Goal: Information Seeking & Learning: Learn about a topic

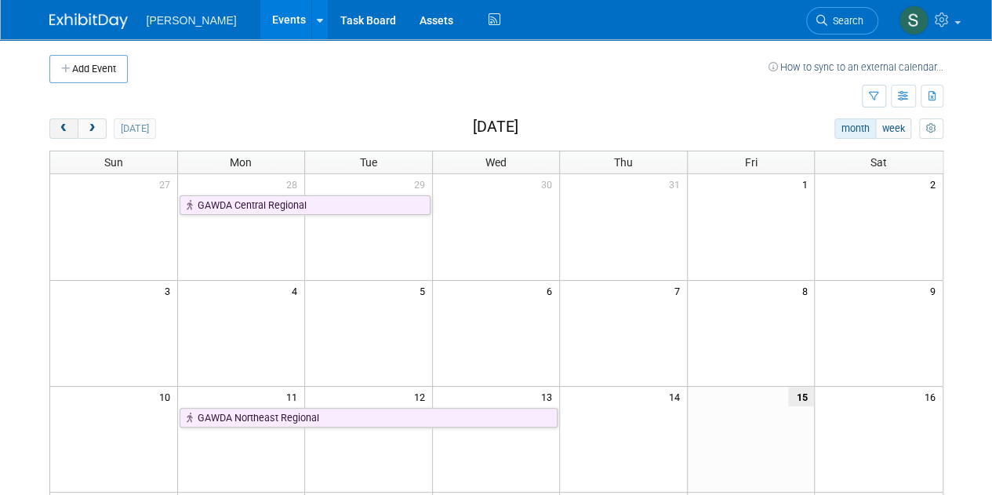
click at [71, 131] on button "prev" at bounding box center [63, 128] width 29 height 20
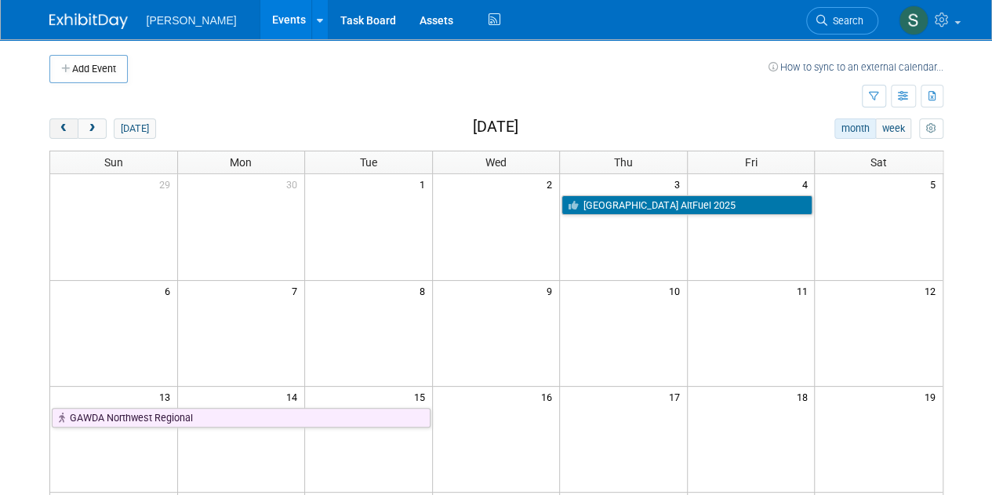
click at [71, 131] on button "prev" at bounding box center [63, 128] width 29 height 20
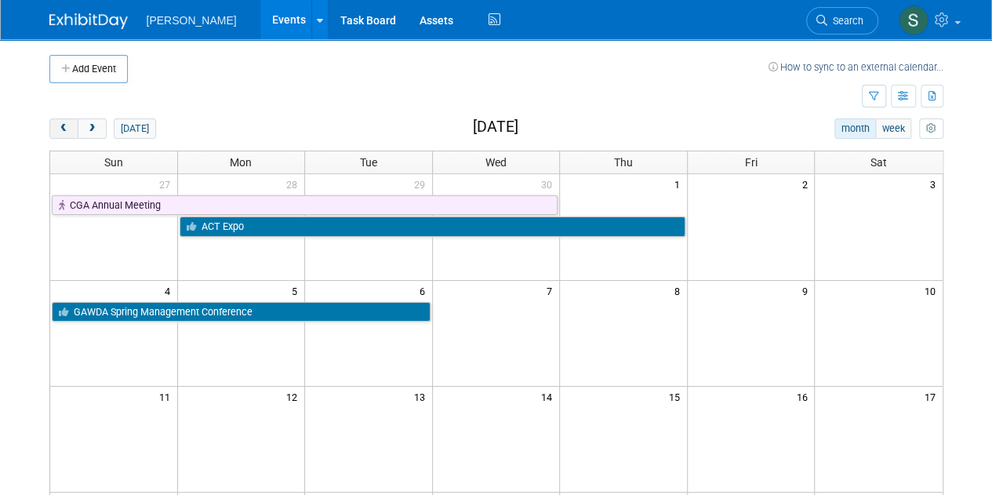
click at [71, 131] on button "prev" at bounding box center [63, 128] width 29 height 20
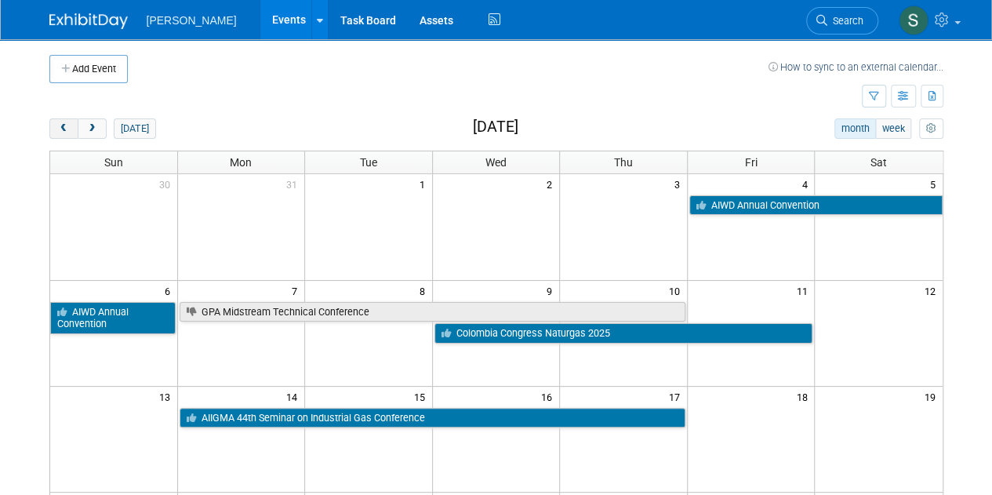
click at [71, 131] on button "prev" at bounding box center [63, 128] width 29 height 20
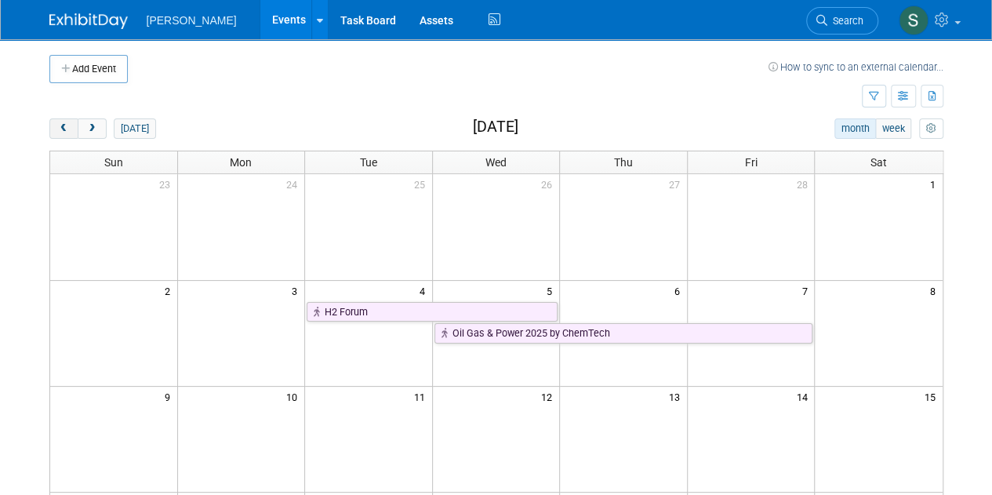
click at [71, 131] on button "prev" at bounding box center [63, 128] width 29 height 20
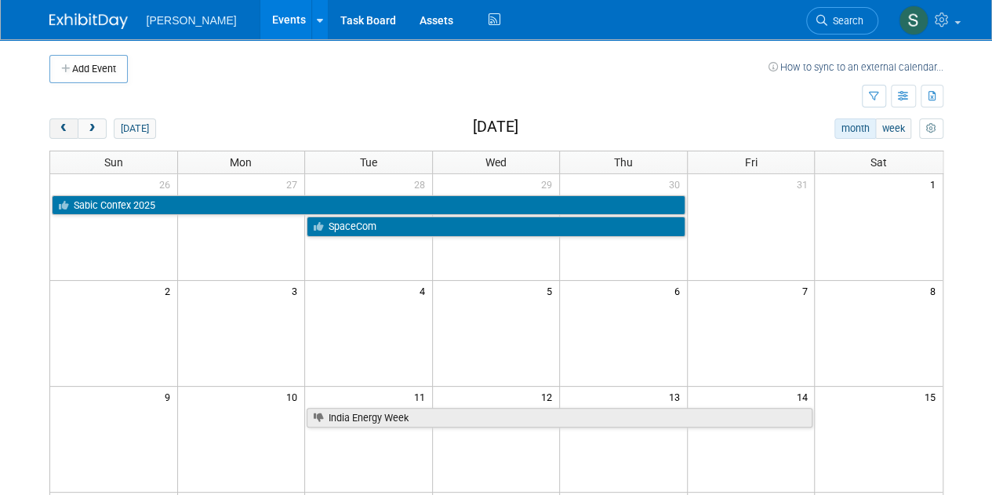
click at [71, 131] on button "prev" at bounding box center [63, 128] width 29 height 20
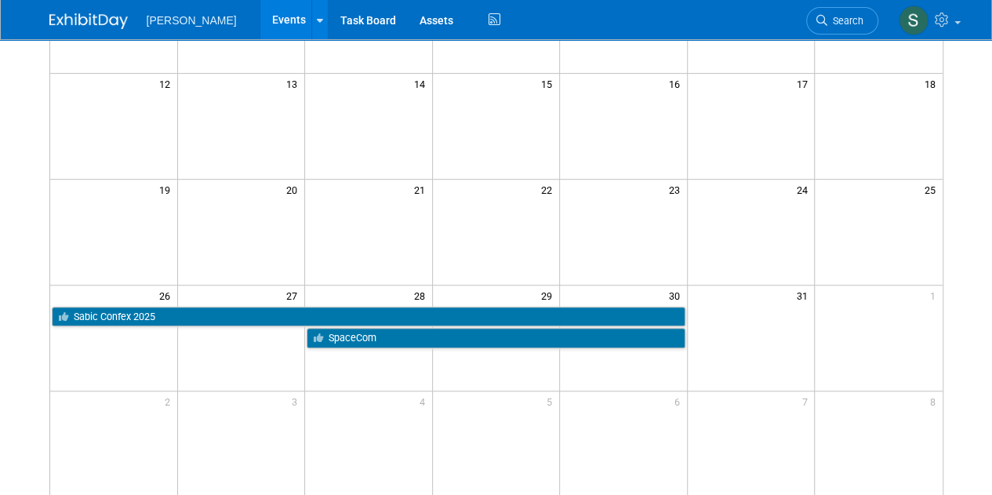
scroll to position [314, 0]
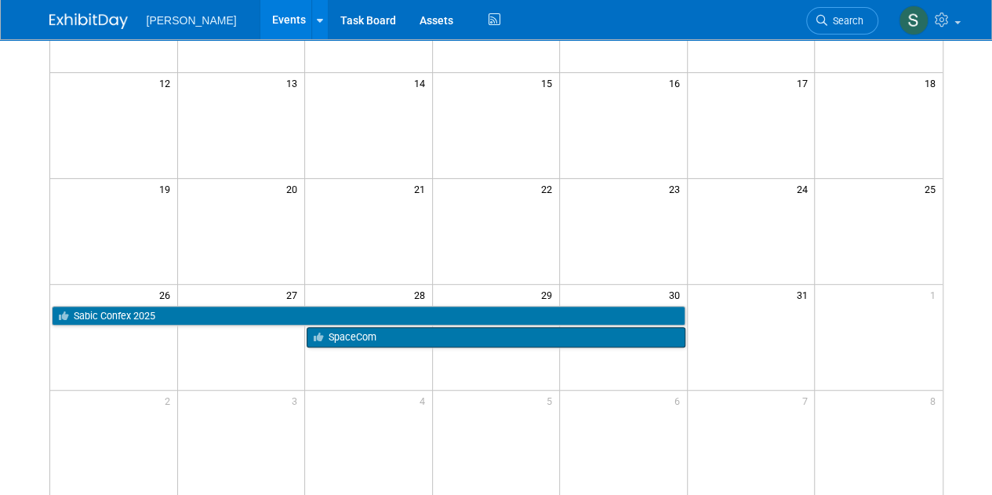
click at [521, 327] on link "SpaceCom" at bounding box center [496, 337] width 379 height 20
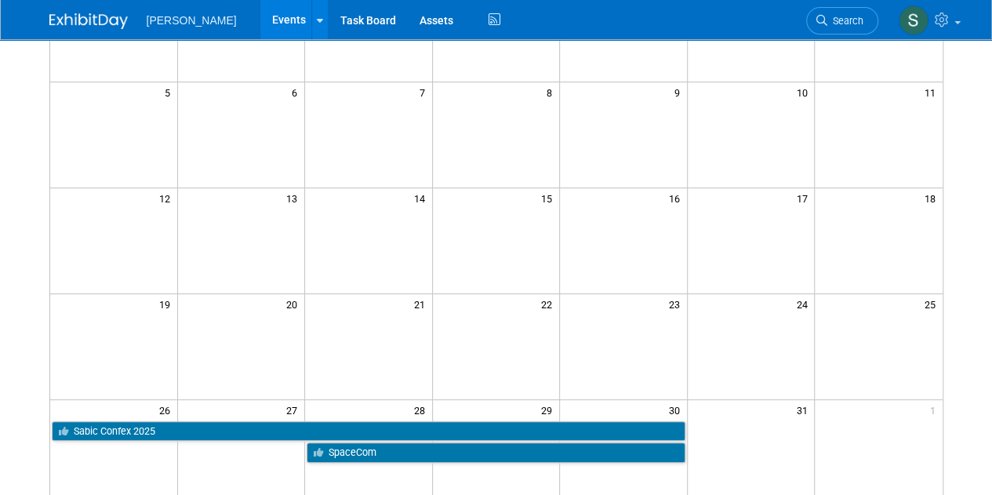
scroll to position [0, 0]
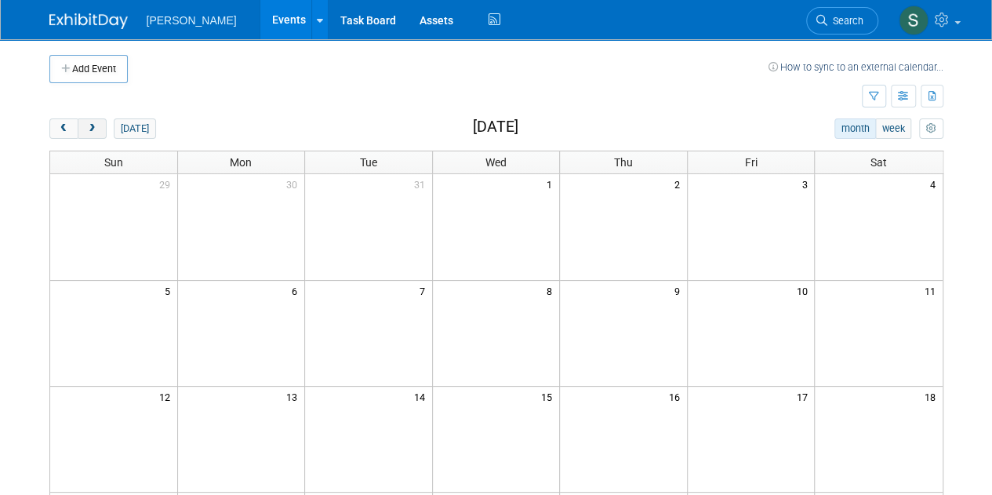
click at [93, 126] on span "next" at bounding box center [92, 129] width 12 height 10
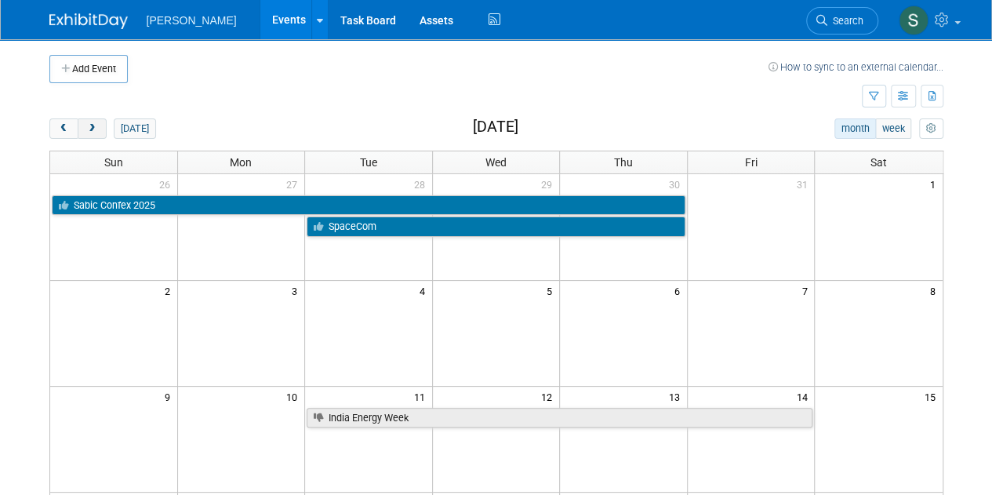
click at [101, 128] on button "next" at bounding box center [92, 128] width 29 height 20
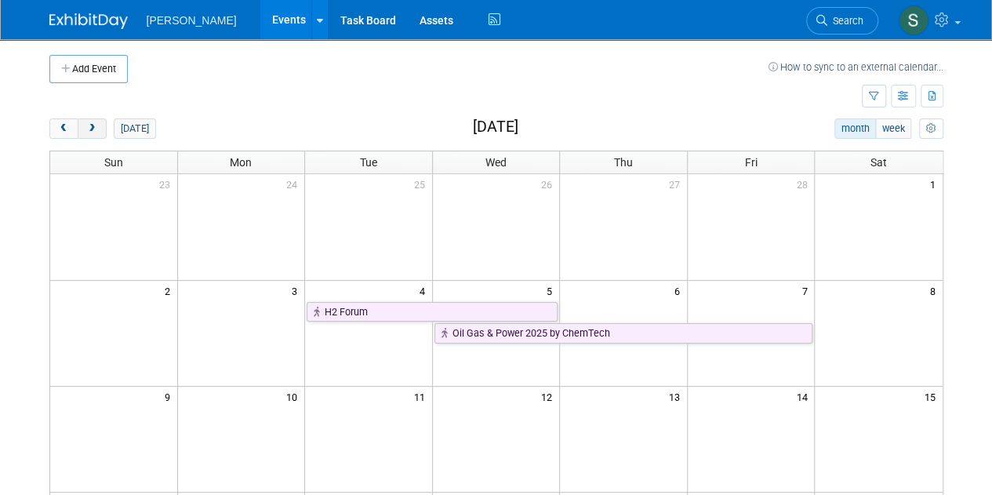
click at [96, 131] on span "next" at bounding box center [92, 129] width 12 height 10
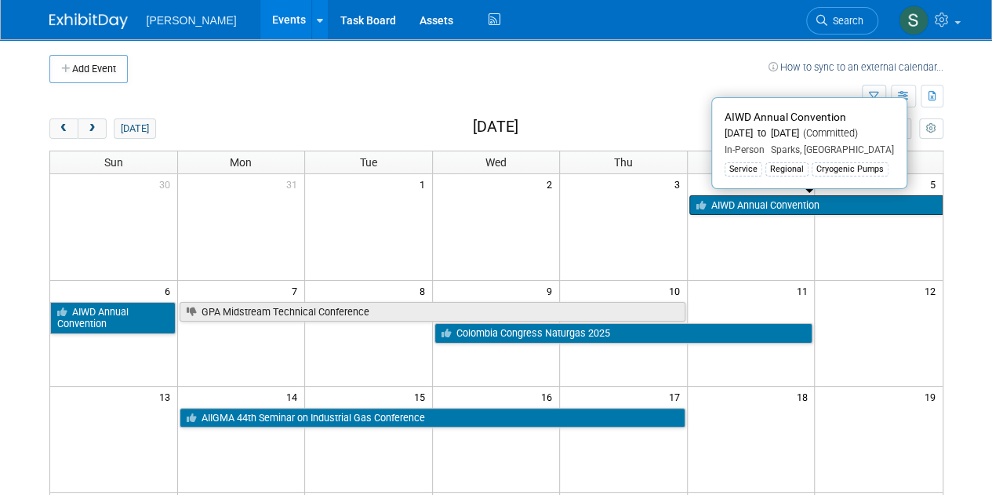
click at [767, 202] on link "AIWD Annual Convention" at bounding box center [816, 205] width 253 height 20
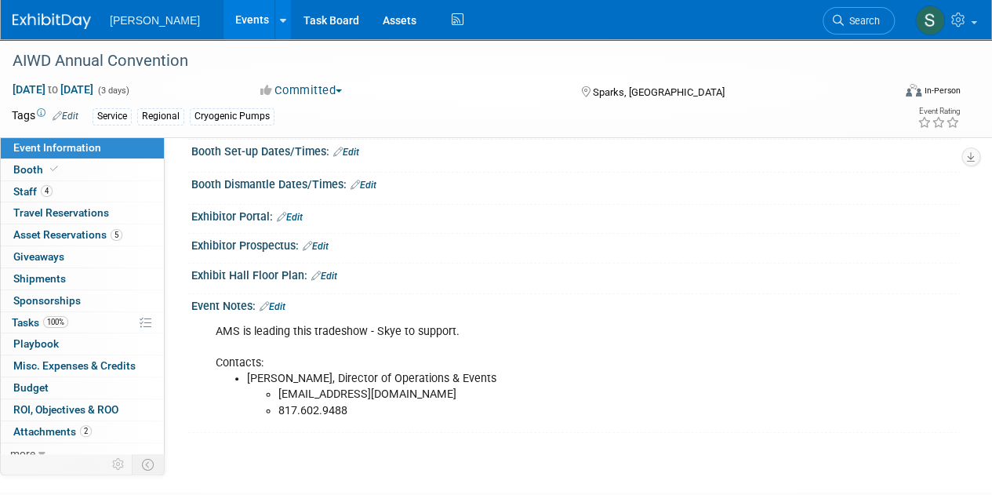
scroll to position [235, 0]
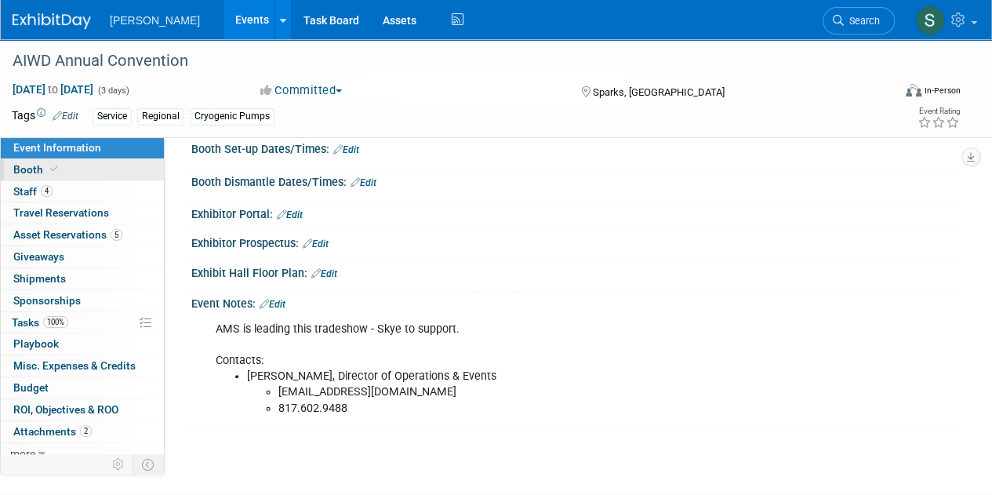
click at [88, 177] on link "Booth" at bounding box center [82, 169] width 163 height 21
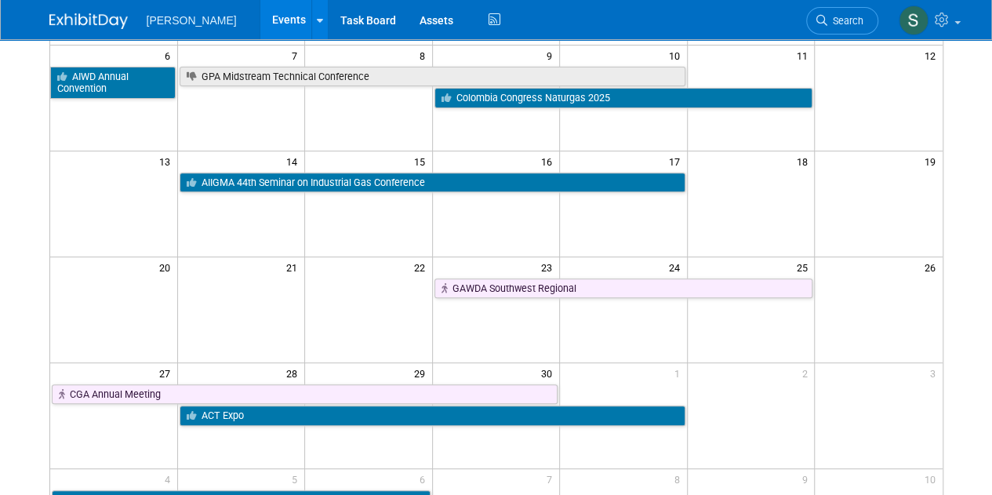
scroll to position [314, 0]
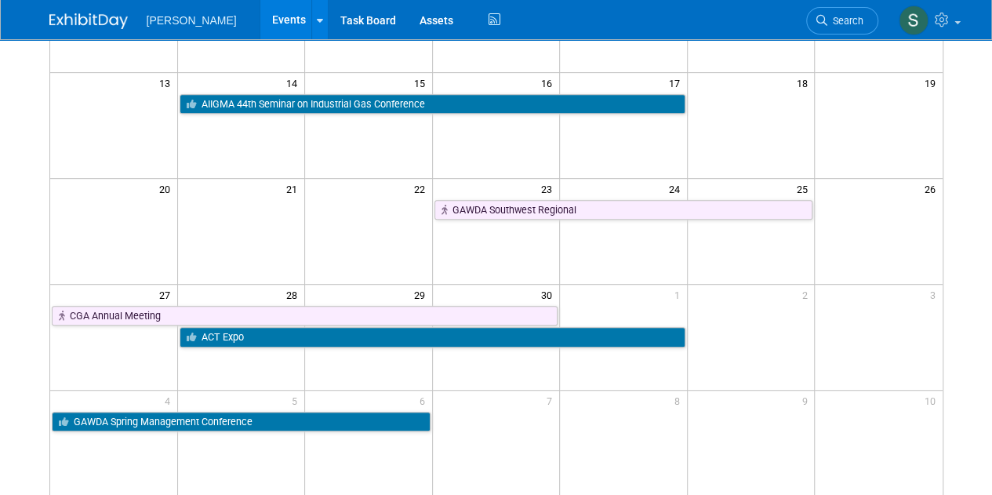
drag, startPoint x: 319, startPoint y: 313, endPoint x: 16, endPoint y: 220, distance: 315.9
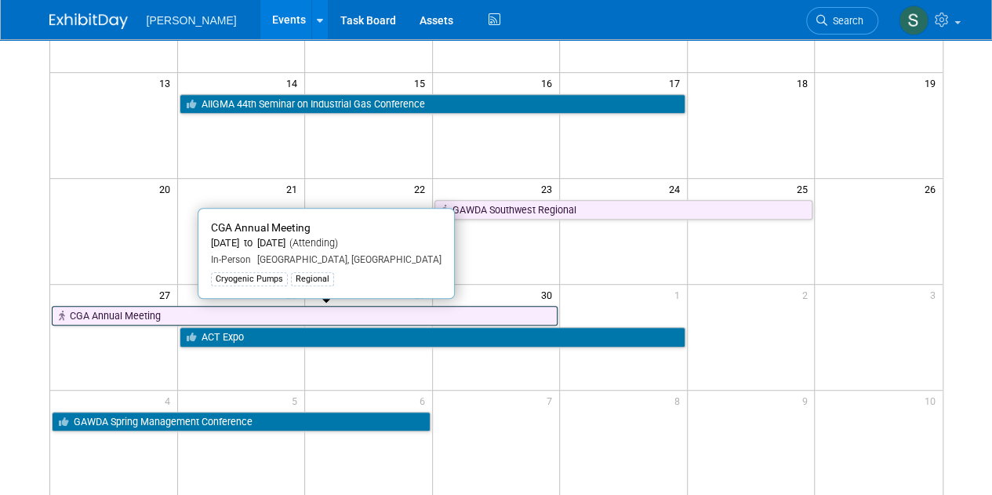
click at [127, 307] on link "CGA Annual Meeting" at bounding box center [305, 316] width 507 height 20
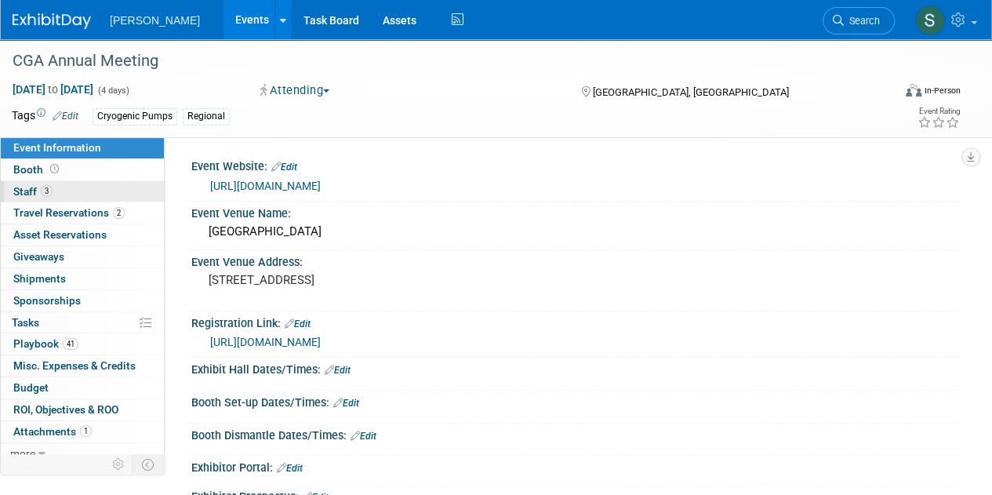
click at [103, 181] on link "3 Staff 3" at bounding box center [82, 191] width 163 height 21
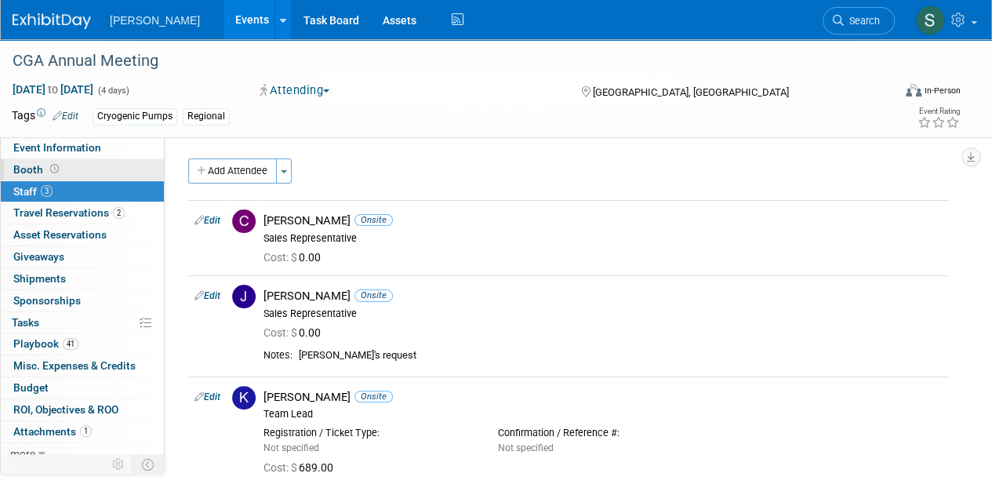
click at [100, 162] on link "Booth" at bounding box center [82, 169] width 163 height 21
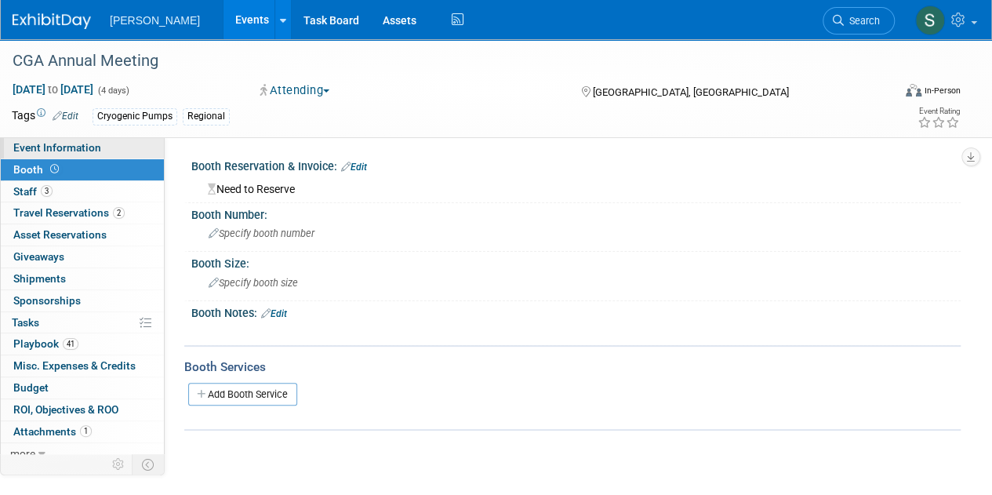
click at [97, 139] on link "Event Information" at bounding box center [82, 147] width 163 height 21
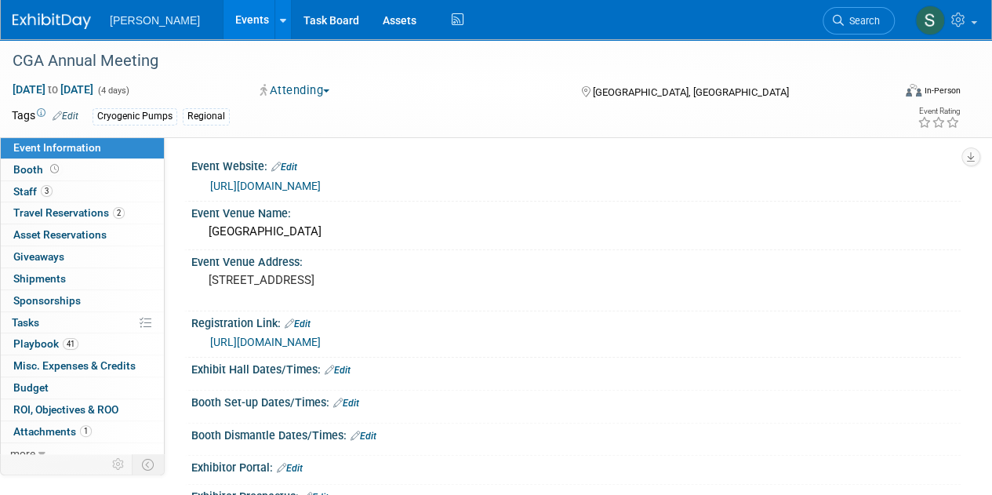
click at [242, 27] on link "Events" at bounding box center [252, 19] width 57 height 39
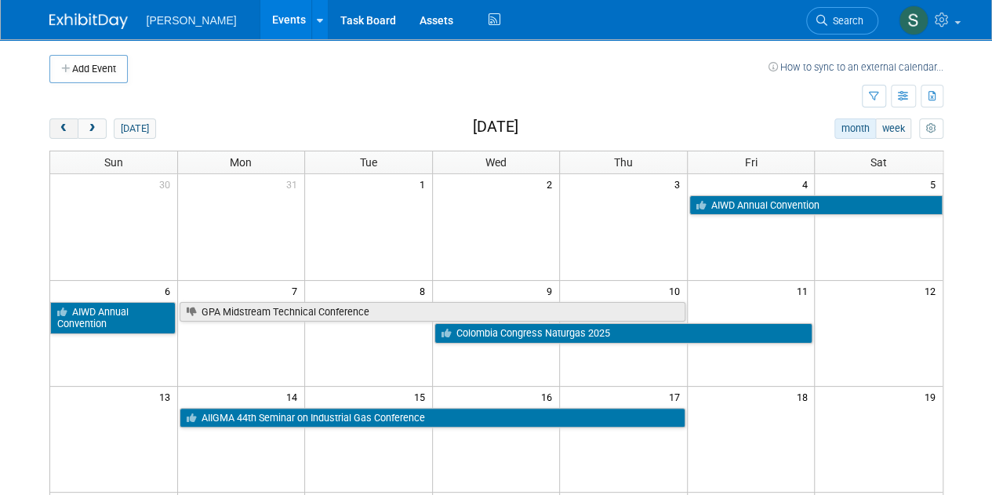
click at [68, 126] on span "prev" at bounding box center [64, 129] width 12 height 10
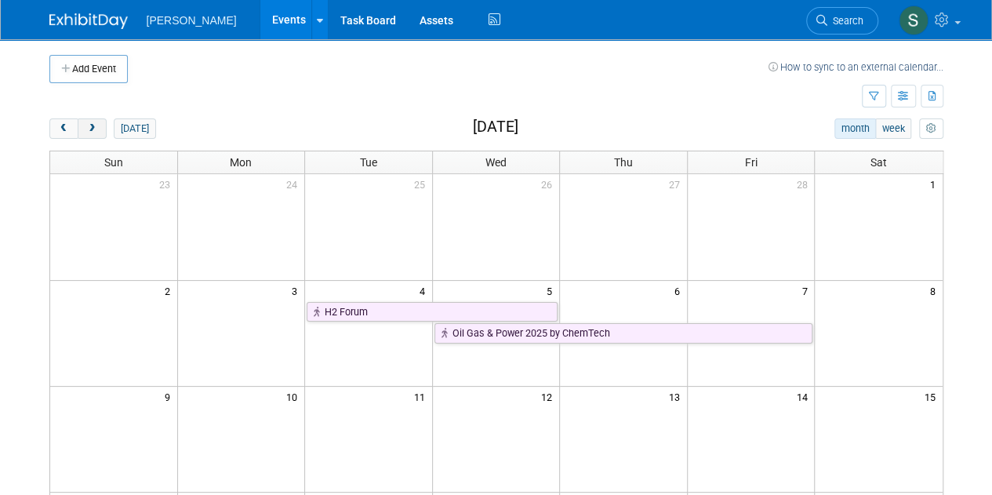
click at [94, 125] on span "next" at bounding box center [92, 129] width 12 height 10
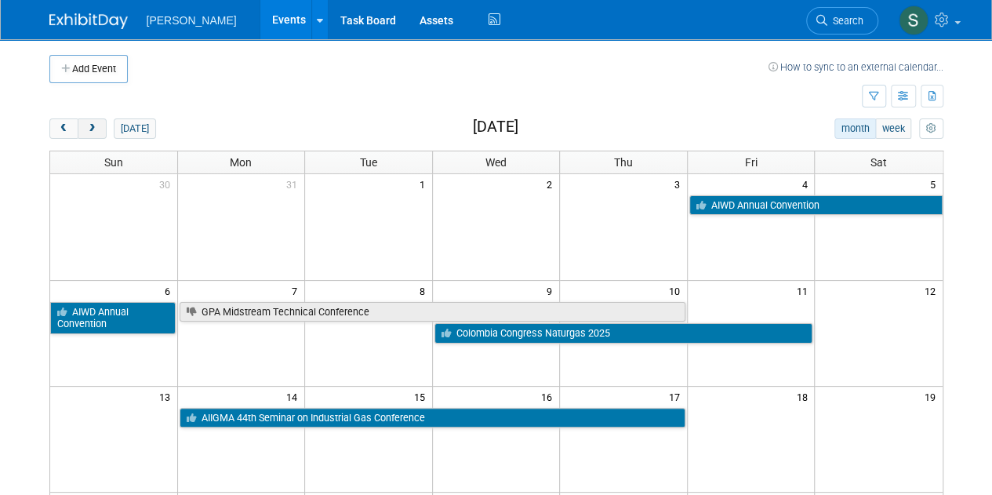
click at [94, 133] on span "next" at bounding box center [92, 129] width 12 height 10
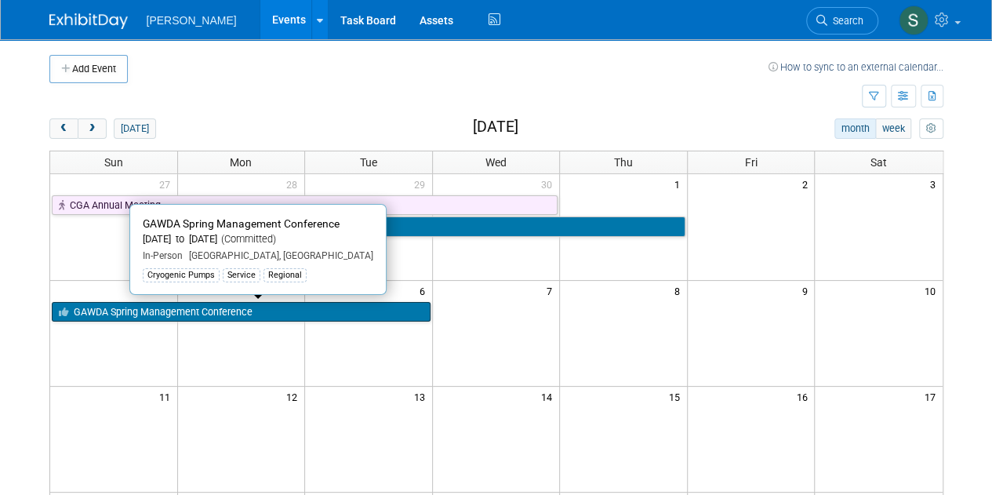
click at [237, 305] on link "GAWDA Spring Management Conference" at bounding box center [241, 312] width 379 height 20
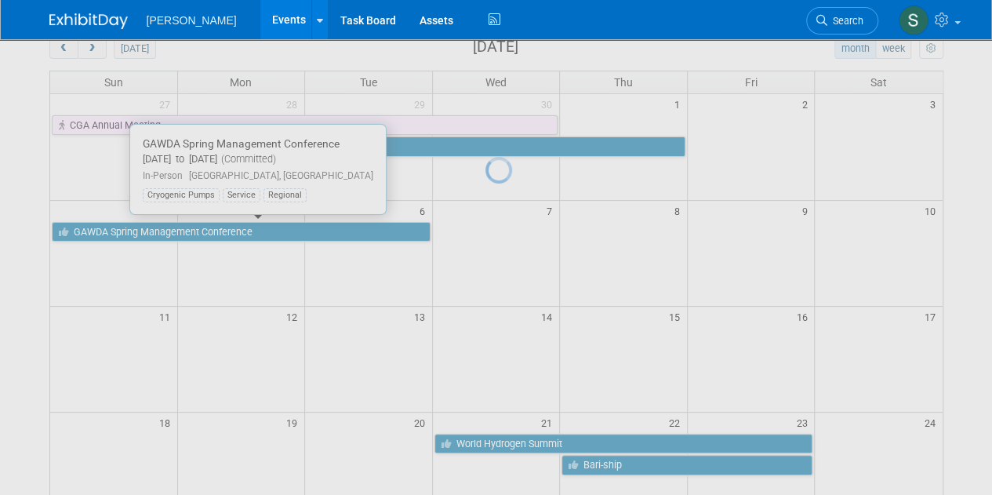
scroll to position [157, 0]
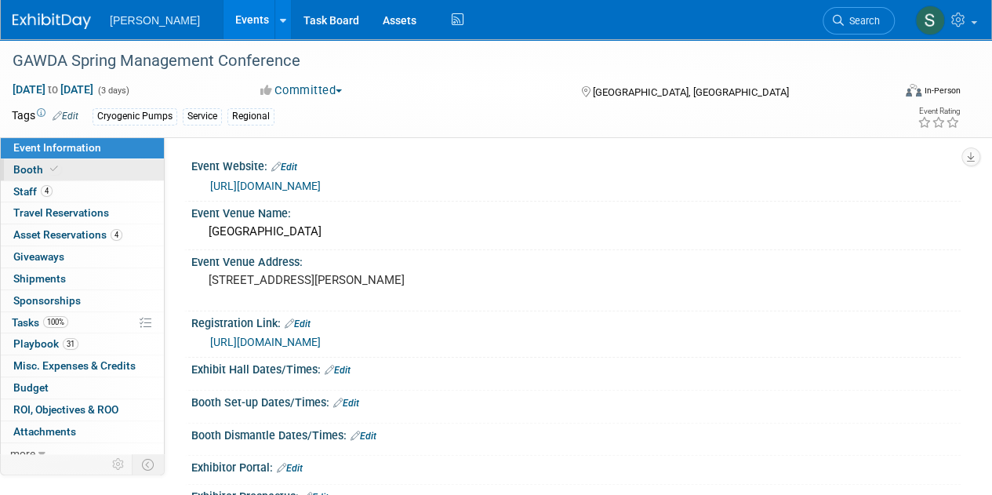
click at [93, 169] on link "Booth" at bounding box center [82, 169] width 163 height 21
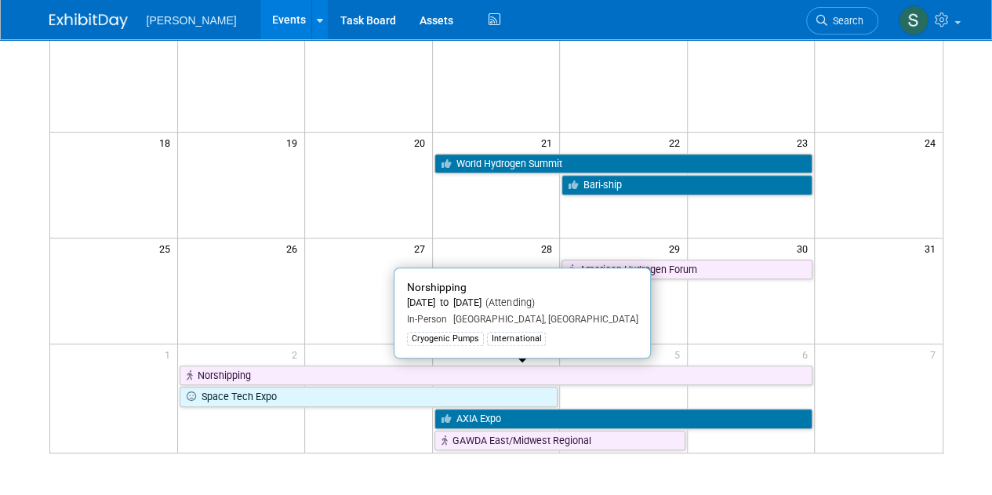
scroll to position [78, 0]
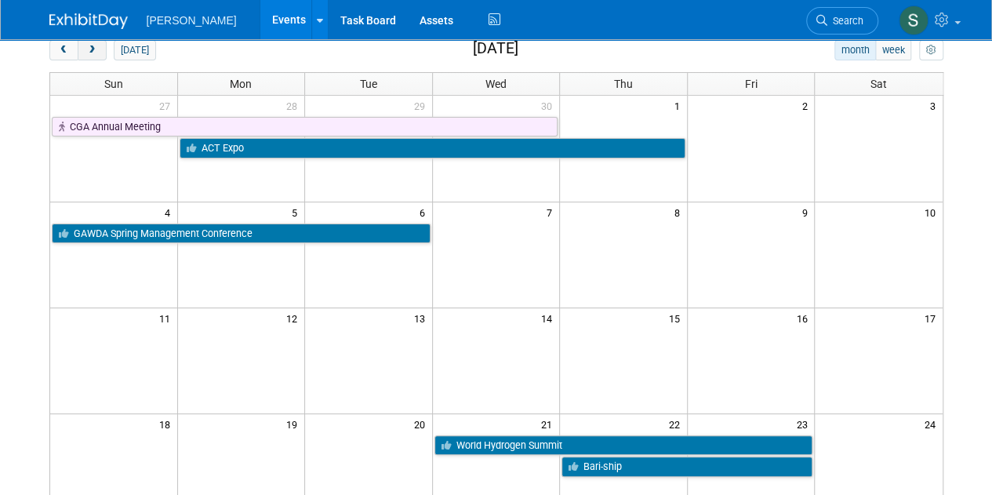
click at [94, 51] on span "next" at bounding box center [92, 51] width 12 height 10
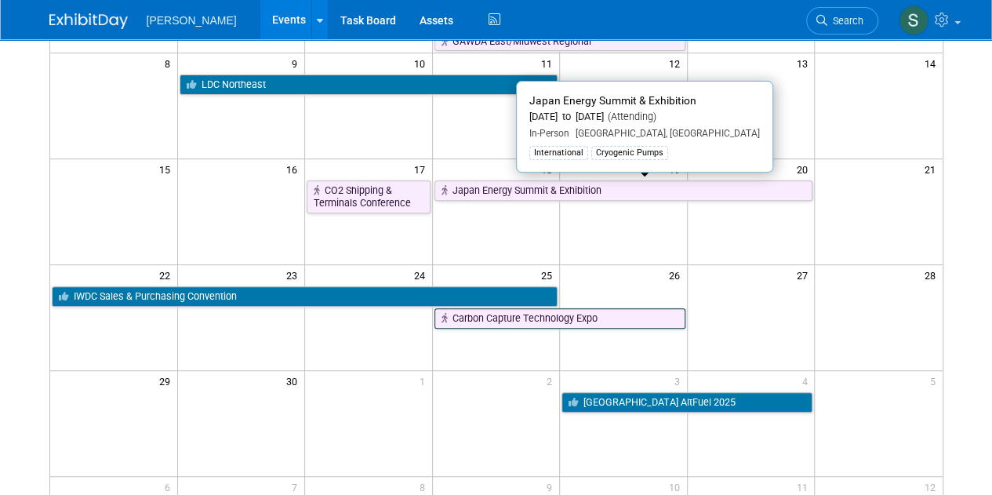
scroll to position [235, 0]
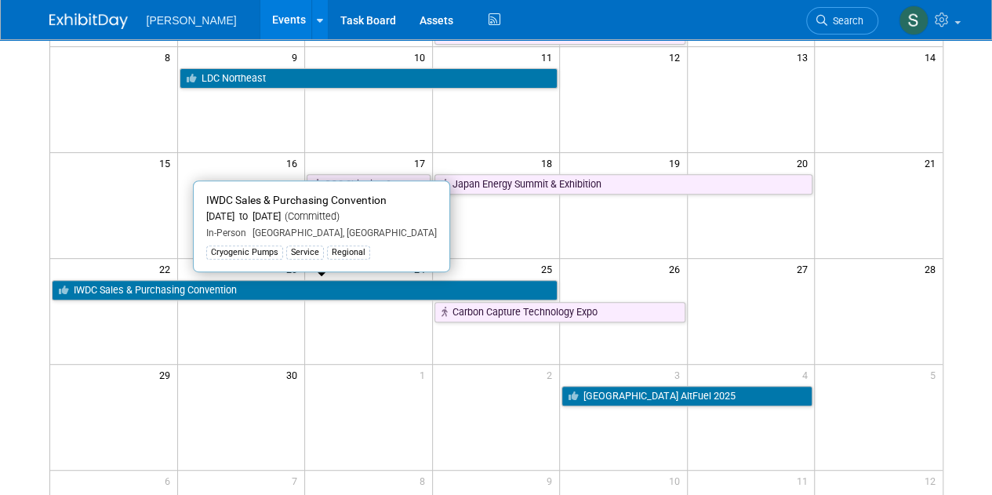
click at [428, 404] on td at bounding box center [369, 418] width 128 height 106
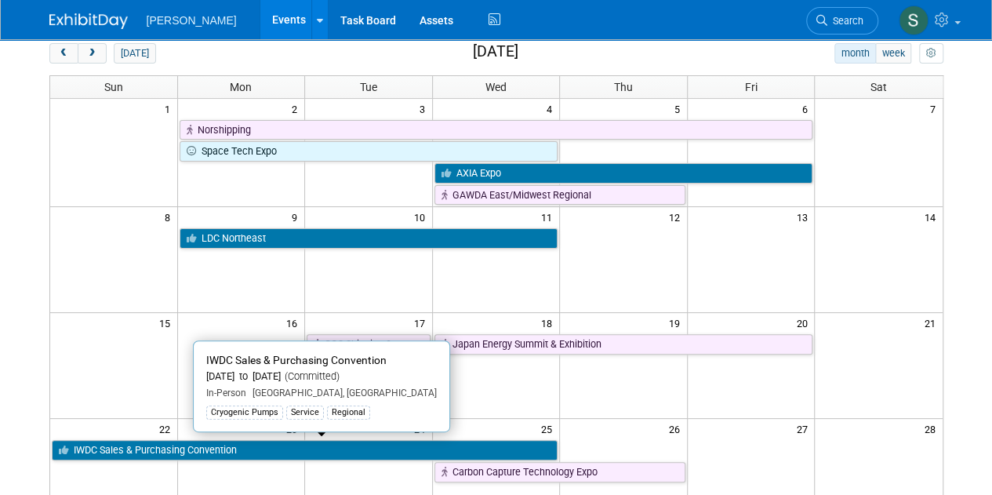
scroll to position [0, 0]
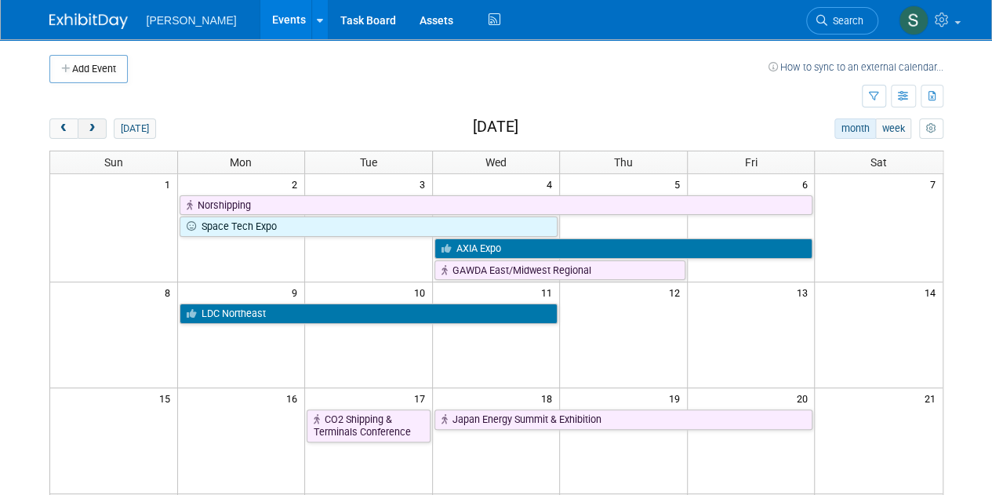
click at [93, 121] on button "next" at bounding box center [92, 128] width 29 height 20
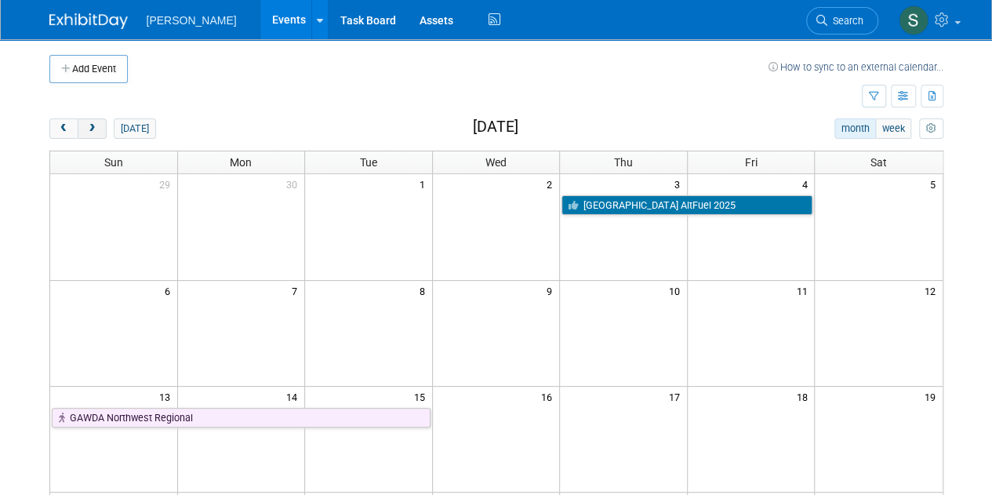
click at [88, 128] on span "next" at bounding box center [92, 129] width 12 height 10
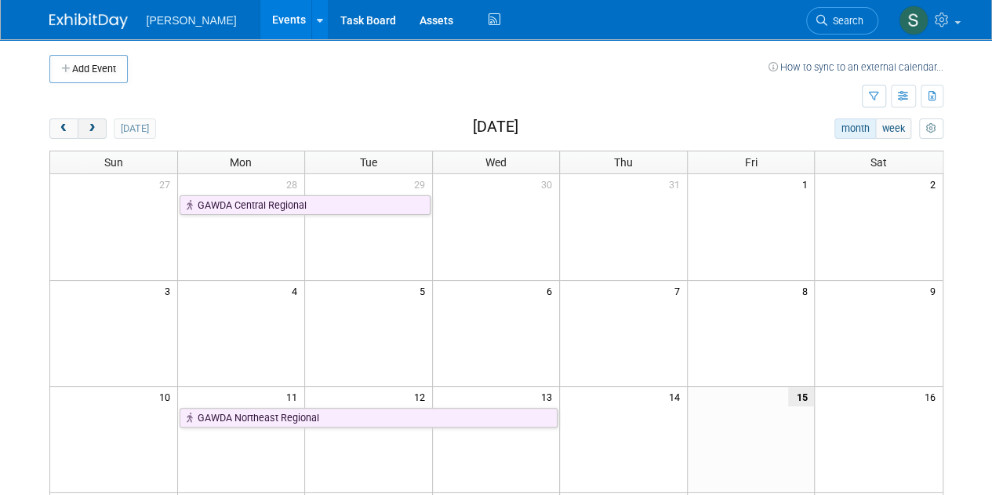
click at [96, 130] on span "next" at bounding box center [92, 129] width 12 height 10
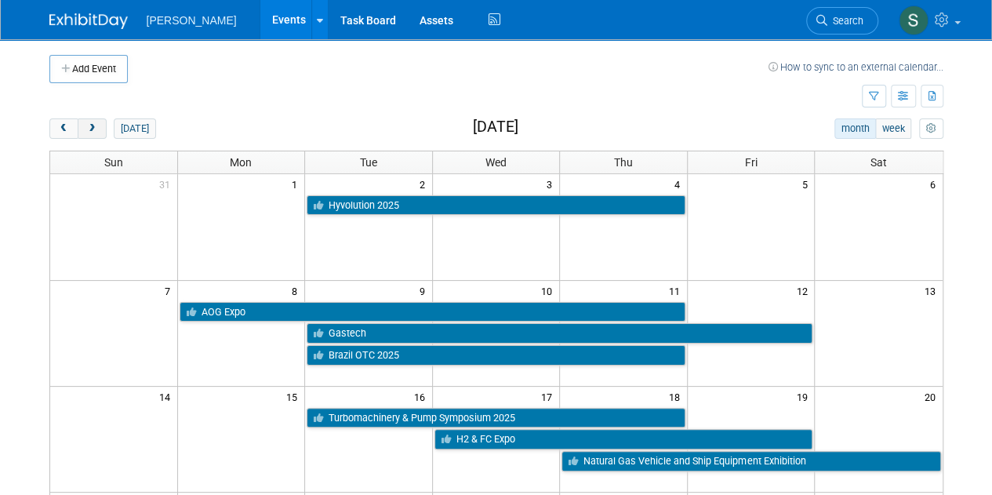
click at [90, 134] on button "next" at bounding box center [92, 128] width 29 height 20
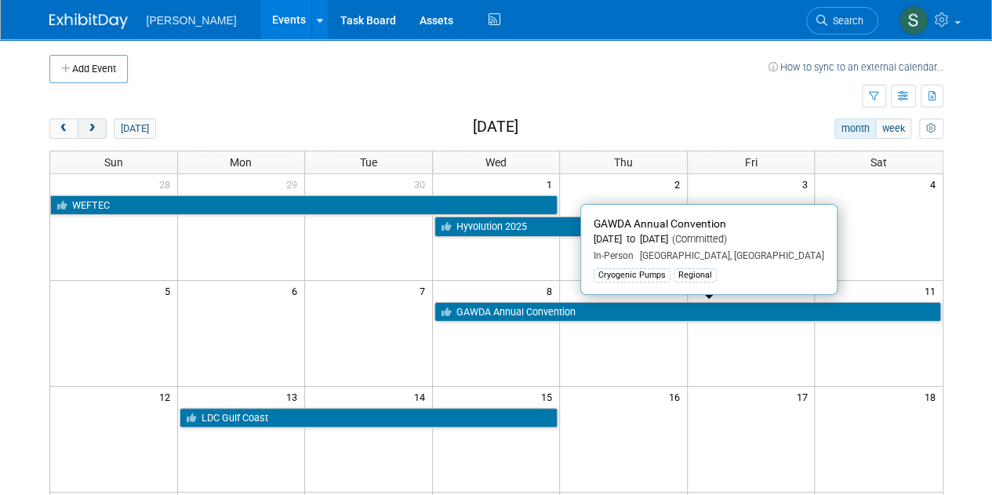
click at [91, 128] on span "next" at bounding box center [92, 129] width 12 height 10
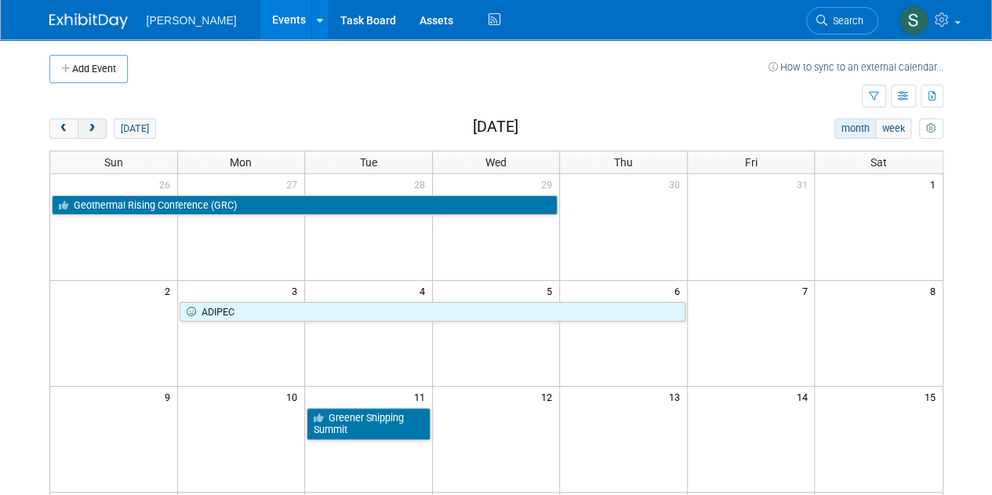
click at [95, 133] on button "next" at bounding box center [92, 128] width 29 height 20
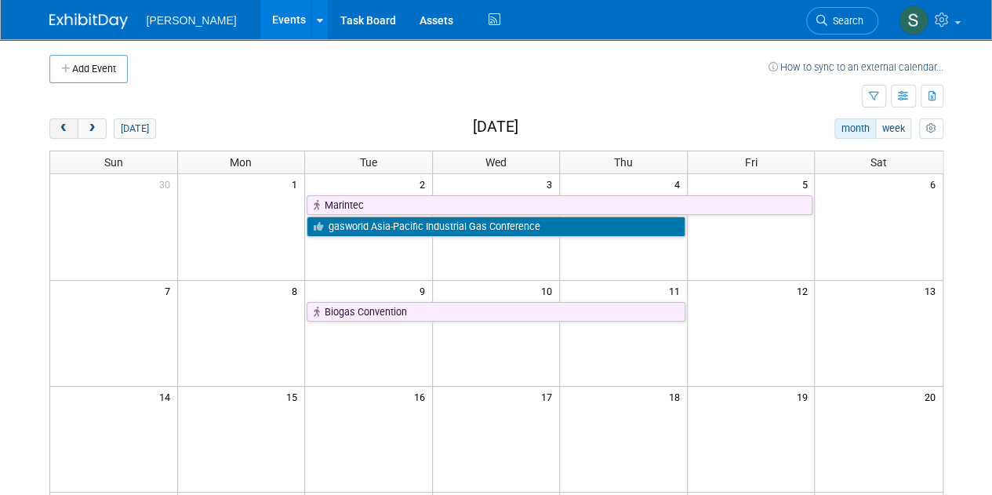
click at [71, 118] on button "prev" at bounding box center [63, 128] width 29 height 20
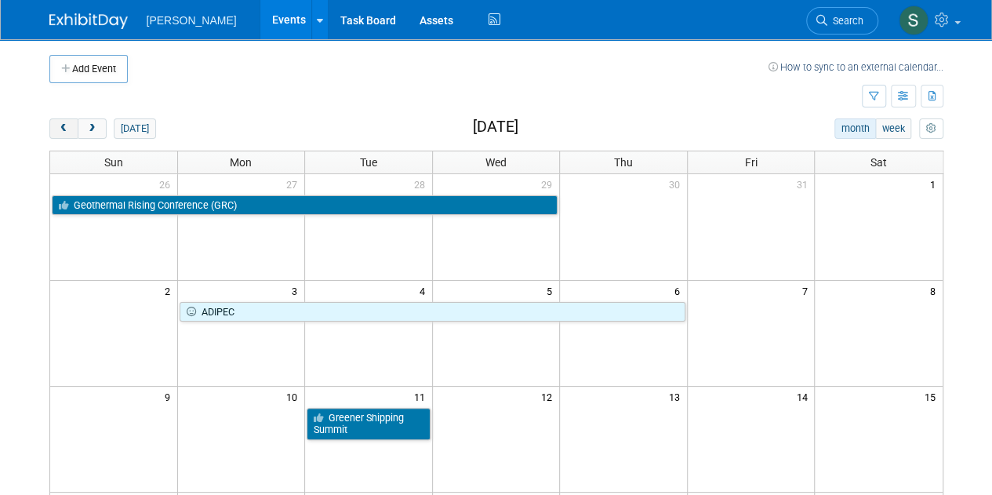
click at [71, 118] on button "prev" at bounding box center [63, 128] width 29 height 20
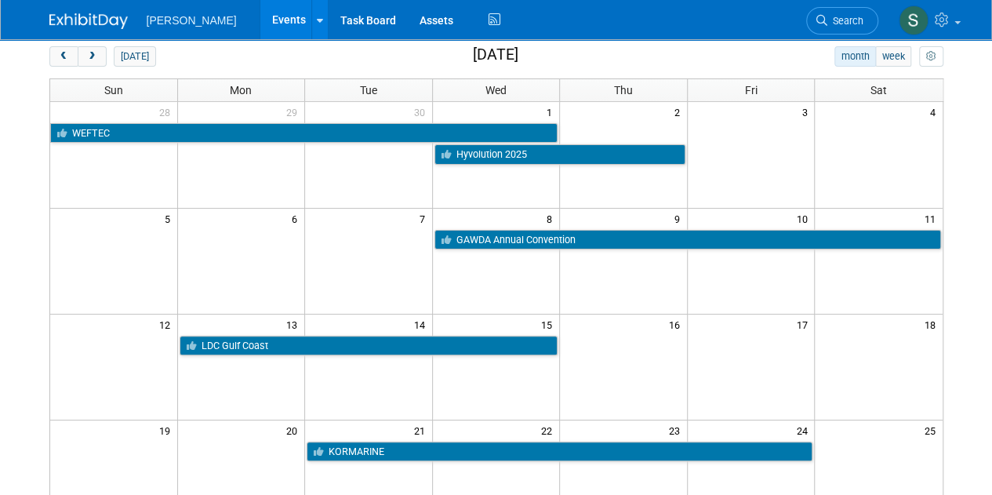
scroll to position [235, 0]
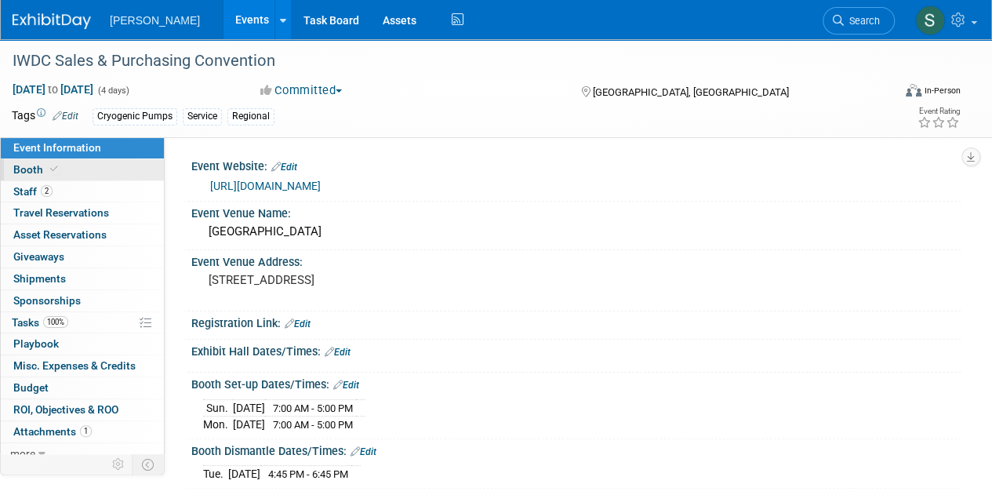
click at [93, 169] on link "Booth" at bounding box center [82, 169] width 163 height 21
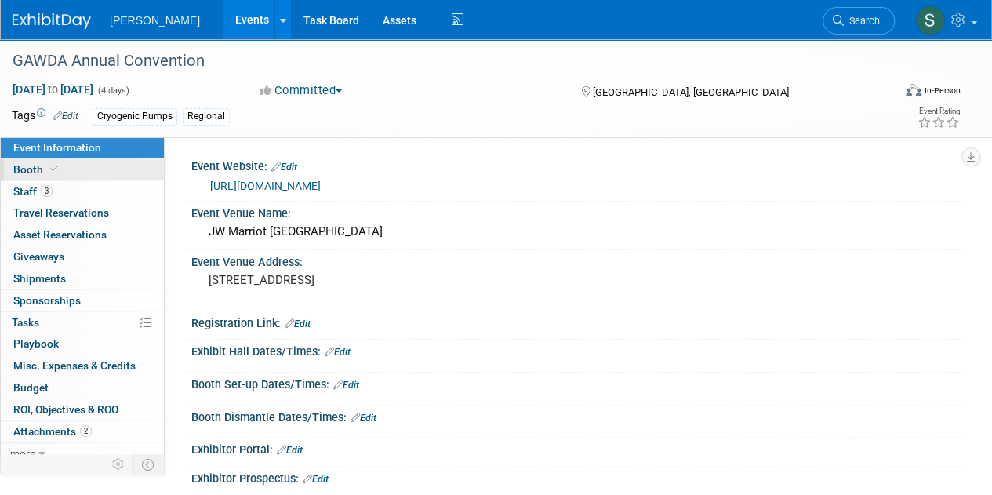
click at [100, 173] on link "Booth" at bounding box center [82, 169] width 163 height 21
